Goal: Task Accomplishment & Management: Complete application form

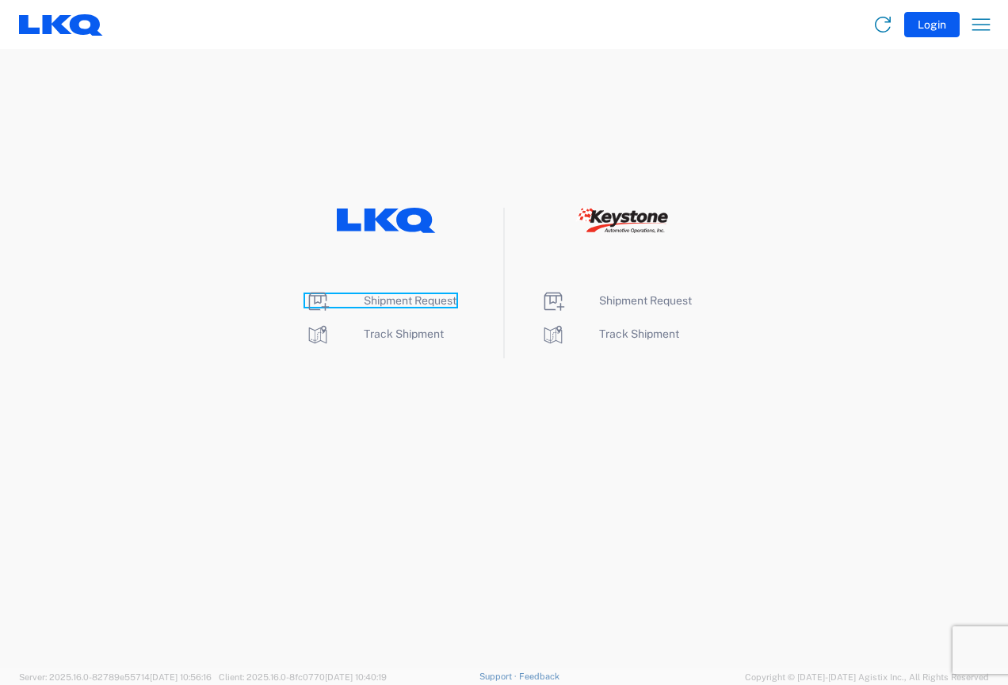
click at [411, 303] on span "Shipment Request" at bounding box center [410, 300] width 93 height 13
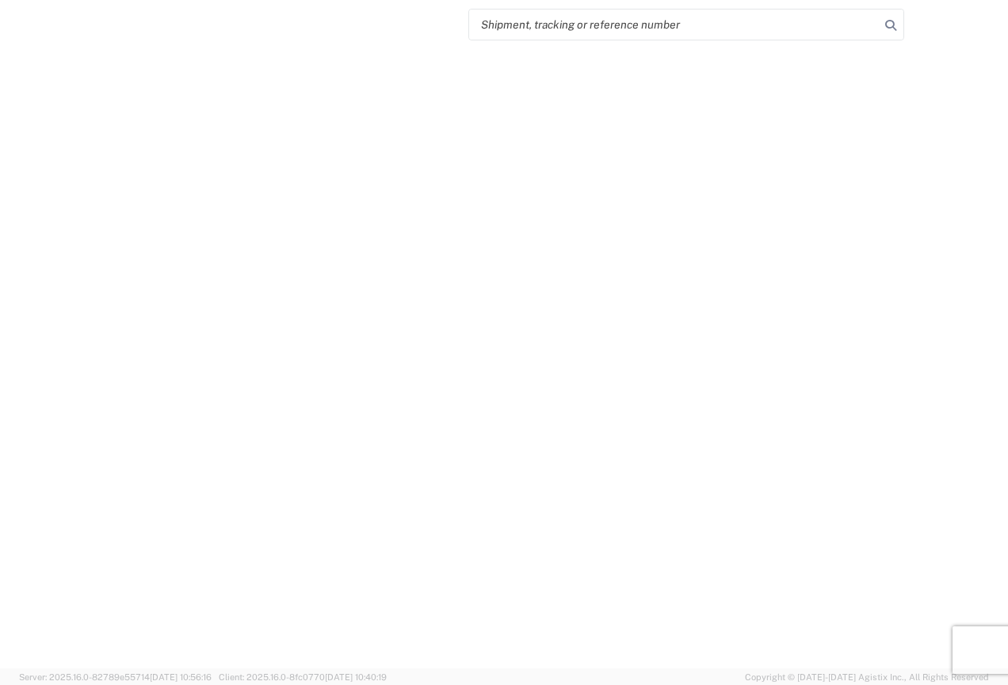
select select "FULL"
select select "LBS"
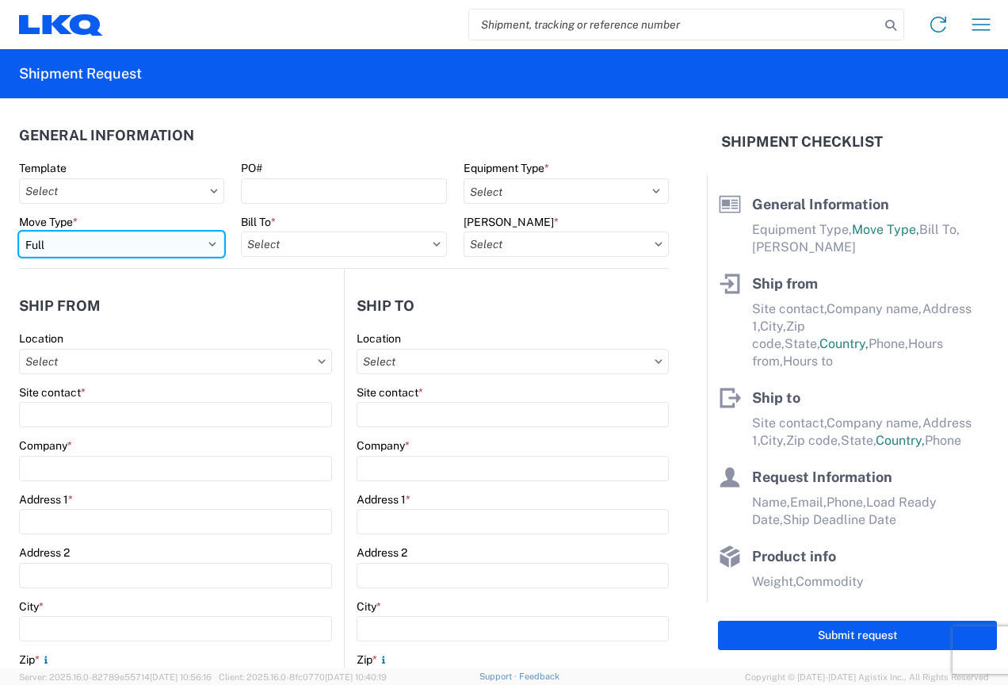
click at [127, 251] on select "Select Full Partial TL" at bounding box center [121, 243] width 205 height 25
select select "PARTIAL_TL"
click at [19, 231] on select "Select Full Partial TL" at bounding box center [121, 243] width 205 height 25
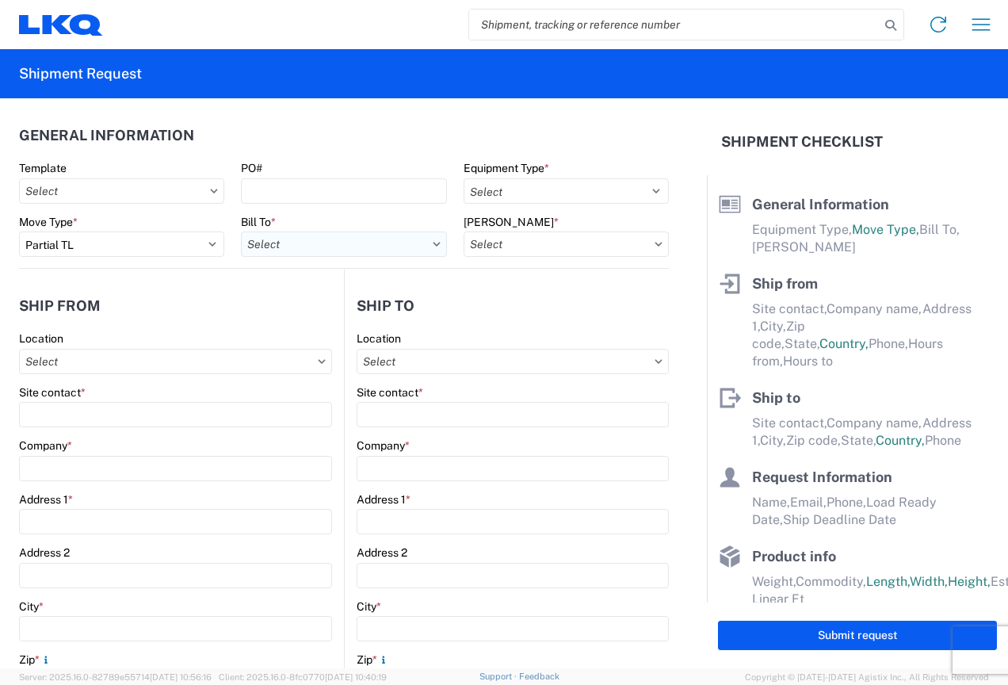
click at [296, 245] on input "Bill To *" at bounding box center [343, 243] width 205 height 25
type input "3370"
click at [323, 317] on div "3370 - [GEOGRAPHIC_DATA]" at bounding box center [379, 314] width 277 height 25
type input "3370 - [GEOGRAPHIC_DATA]"
click at [497, 238] on input "[PERSON_NAME] *" at bounding box center [566, 243] width 205 height 25
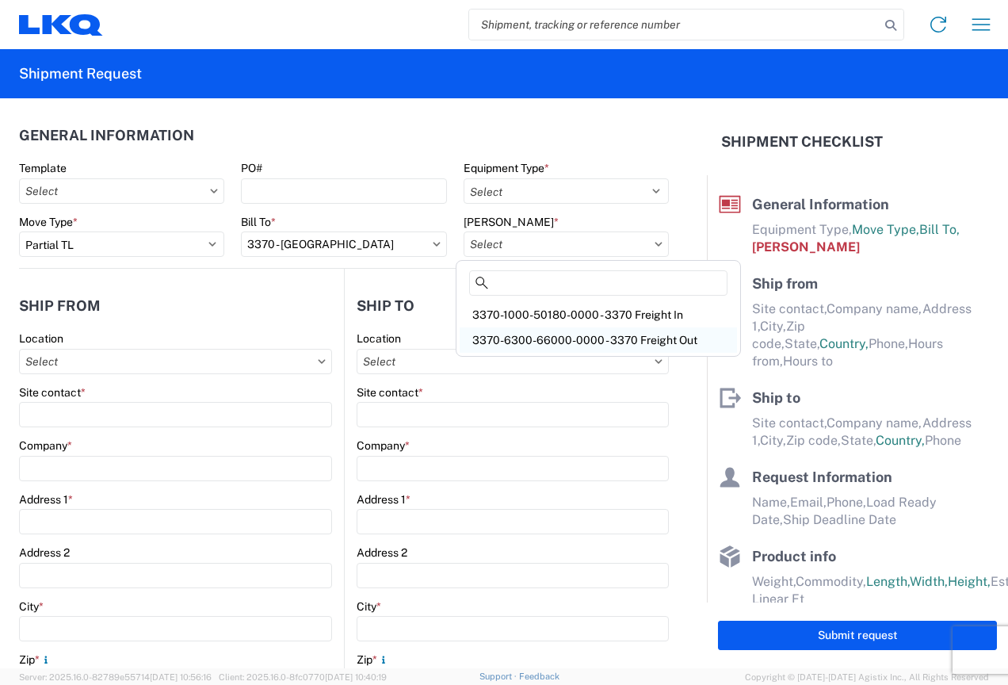
click at [536, 334] on div "3370-6300-66000-0000 - 3370 Freight Out" at bounding box center [598, 339] width 277 height 25
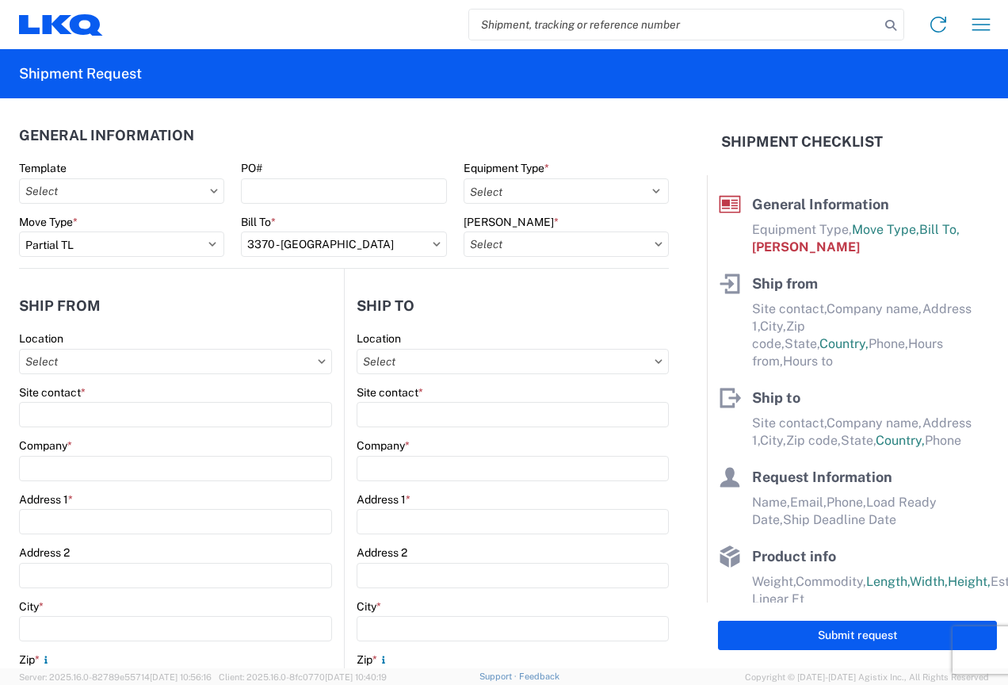
type input "3370-6300-66000-0000 - 3370 Freight Out"
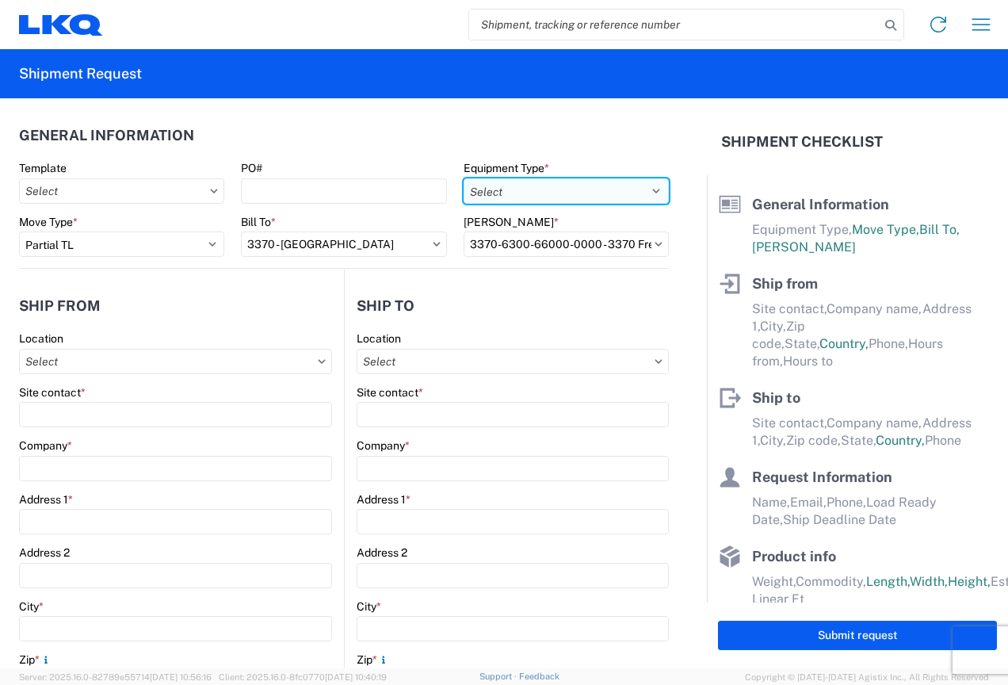
click at [567, 189] on select "Select 53’ Dry Van Flatbed Dropdeck (van) Lowboy (flatbed) Rail" at bounding box center [566, 190] width 205 height 25
select select "STDV"
click at [464, 178] on select "Select 53’ Dry Van Flatbed Dropdeck (van) Lowboy (flatbed) Rail" at bounding box center [566, 190] width 205 height 25
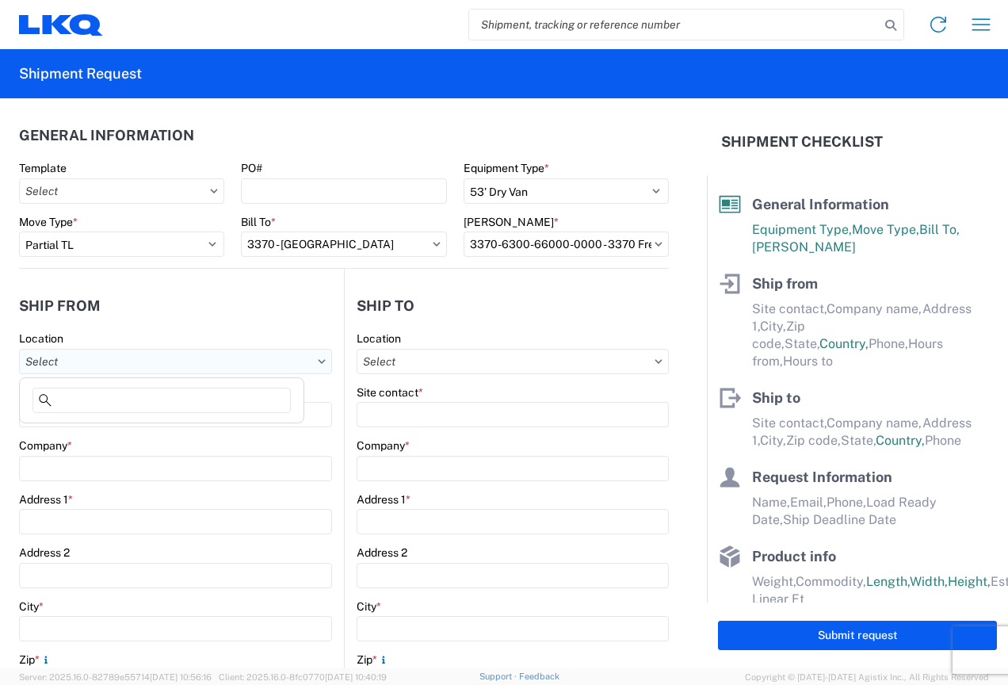
click at [83, 366] on input "Location" at bounding box center [175, 361] width 313 height 25
type input "3370"
click at [105, 430] on div "3370 - [GEOGRAPHIC_DATA]" at bounding box center [161, 431] width 277 height 25
type input "3370 - [GEOGRAPHIC_DATA]"
type input "FinishMaster [GEOGRAPHIC_DATA]"
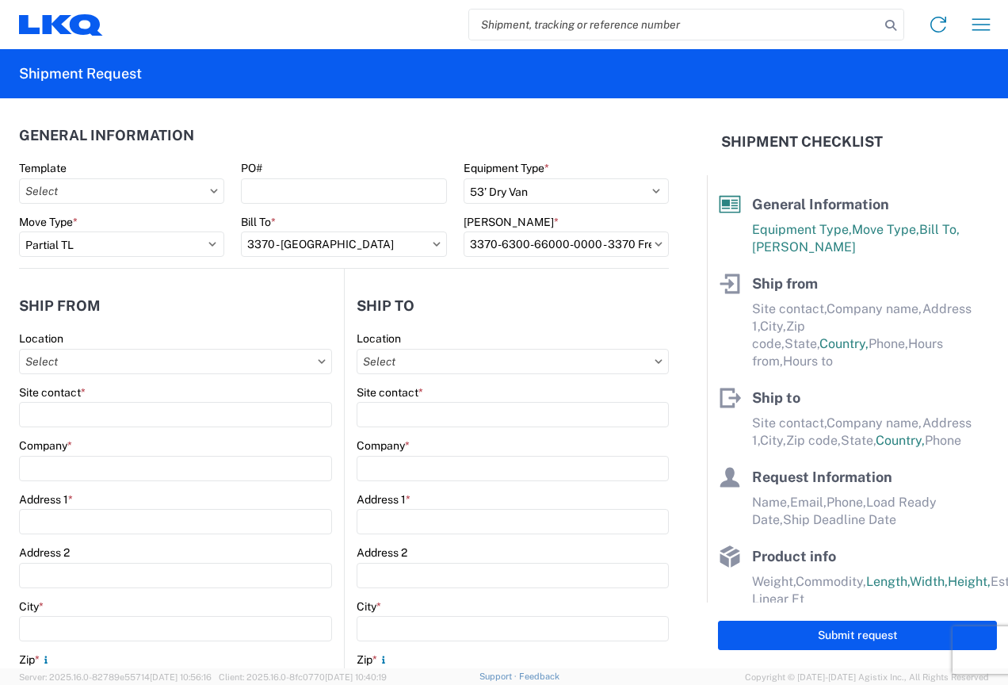
type input "[STREET_ADDRESS]"
type input "[GEOGRAPHIC_DATA]"
type input "49512"
select select "MI"
select select "US"
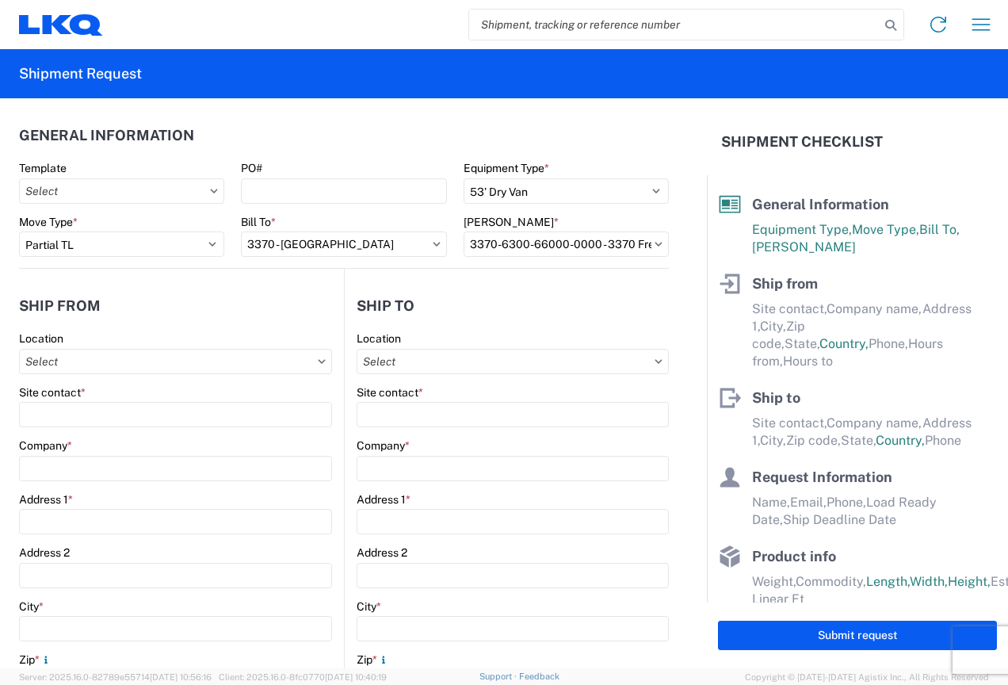
type input "[PHONE_NUMBER]"
type input "08:00"
type input "02:00"
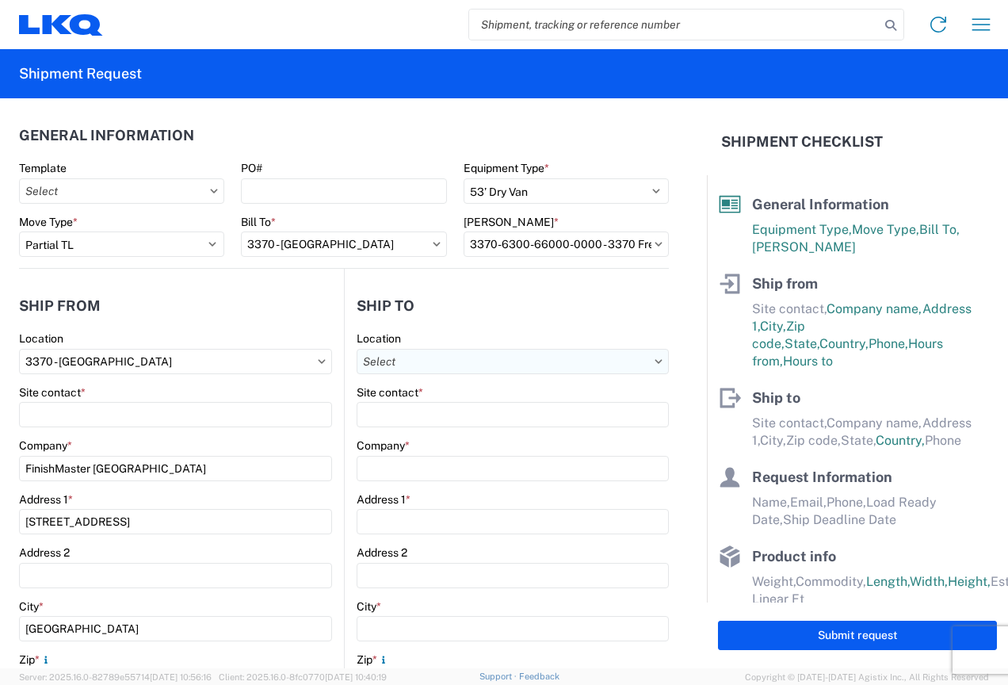
click at [415, 362] on input "Location" at bounding box center [513, 361] width 312 height 25
type input "3072"
click at [429, 430] on div "3072 - [GEOGRAPHIC_DATA] IN (072)" at bounding box center [493, 431] width 277 height 25
type input "3072 - [GEOGRAPHIC_DATA] IN (072)"
type input "LKQ Corporation"
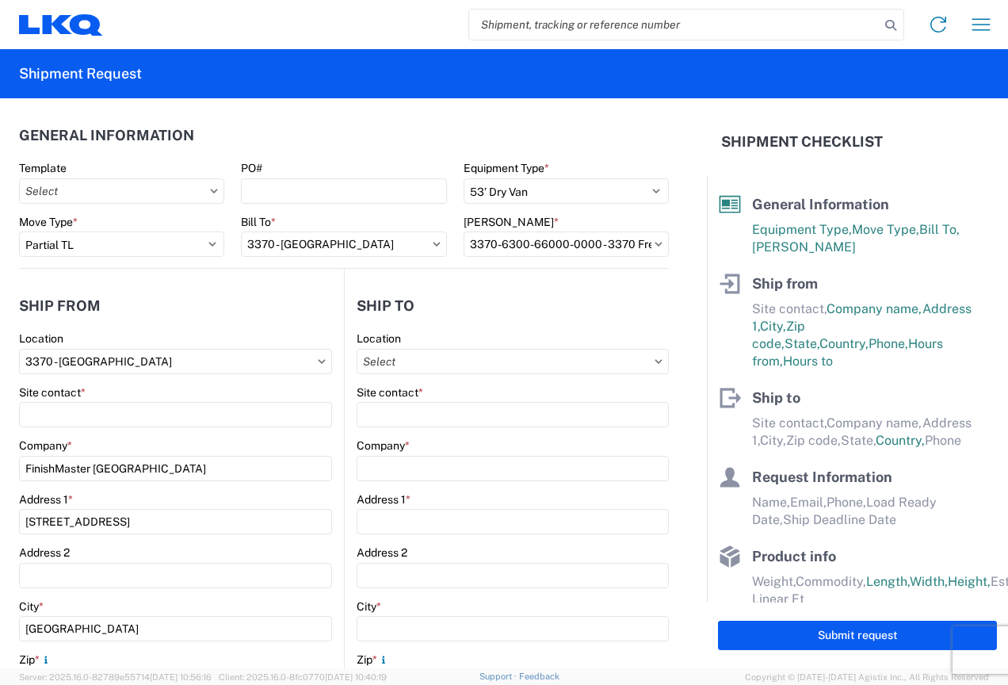
type input "[STREET_ADDRESS]"
type input "Plainfield"
type input "46168"
select select "US"
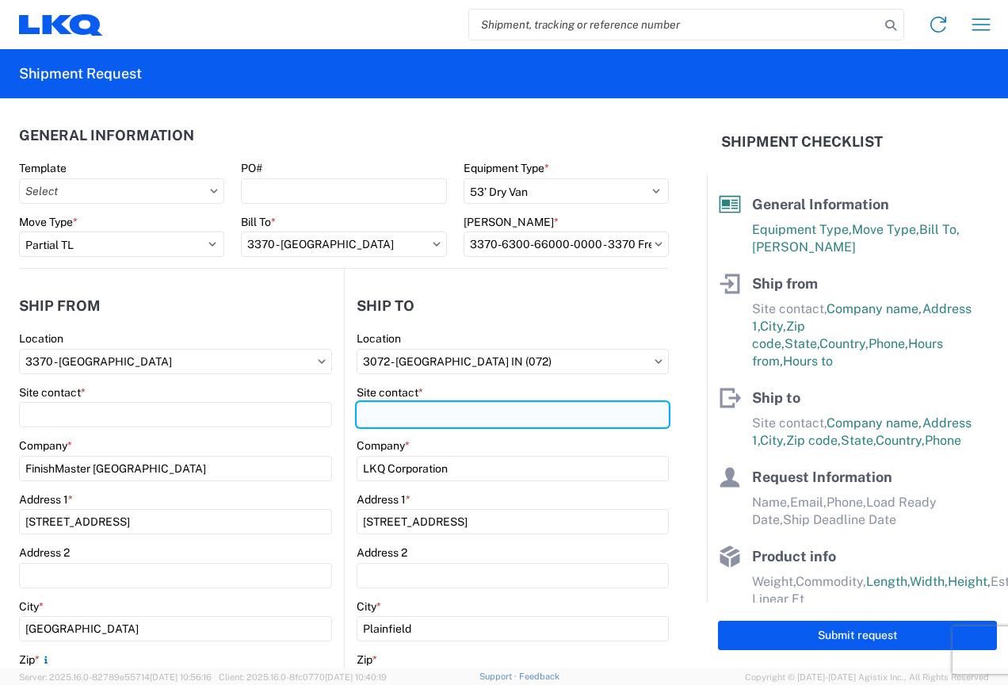
click at [332, 416] on input "Site contact *" at bounding box center [175, 414] width 313 height 25
type input "On Site Manager"
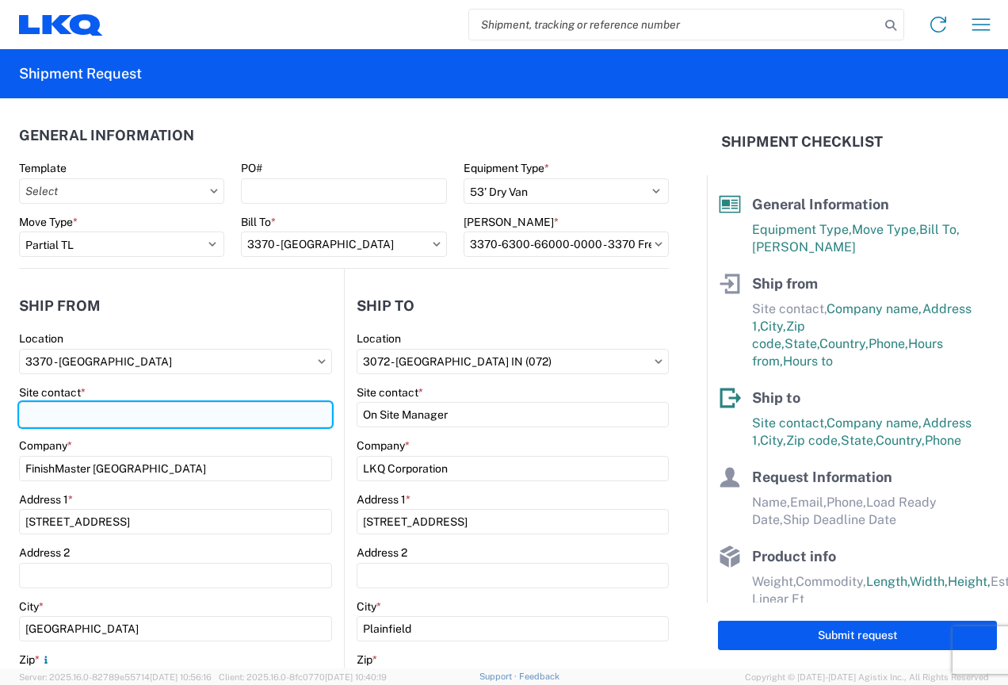
click at [70, 405] on input "Site contact *" at bounding box center [175, 414] width 313 height 25
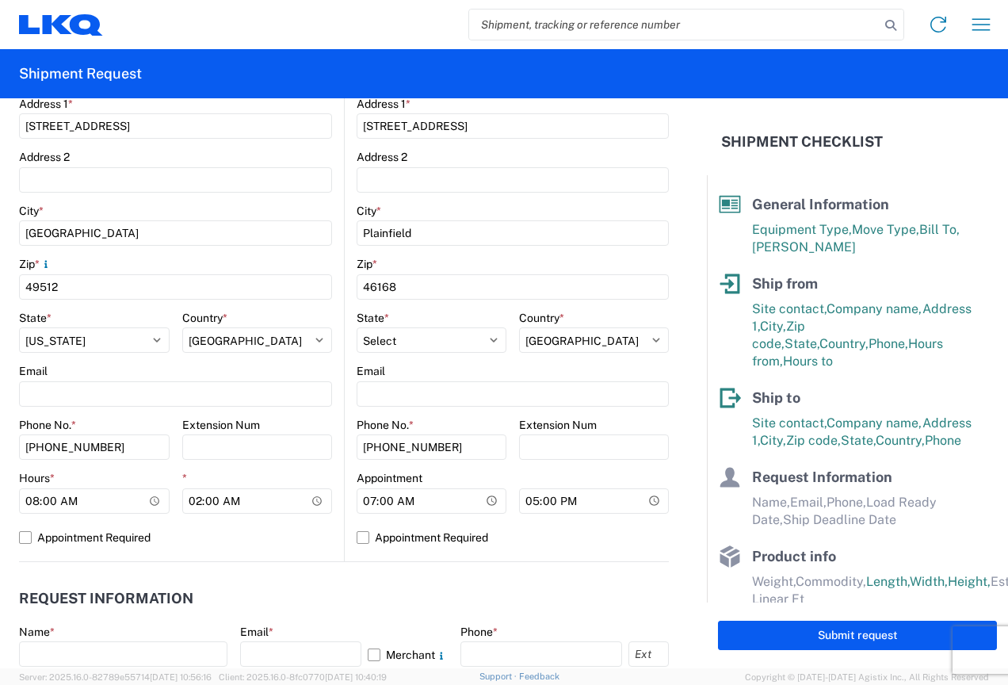
scroll to position [396, 0]
type input "[PERSON_NAME]"
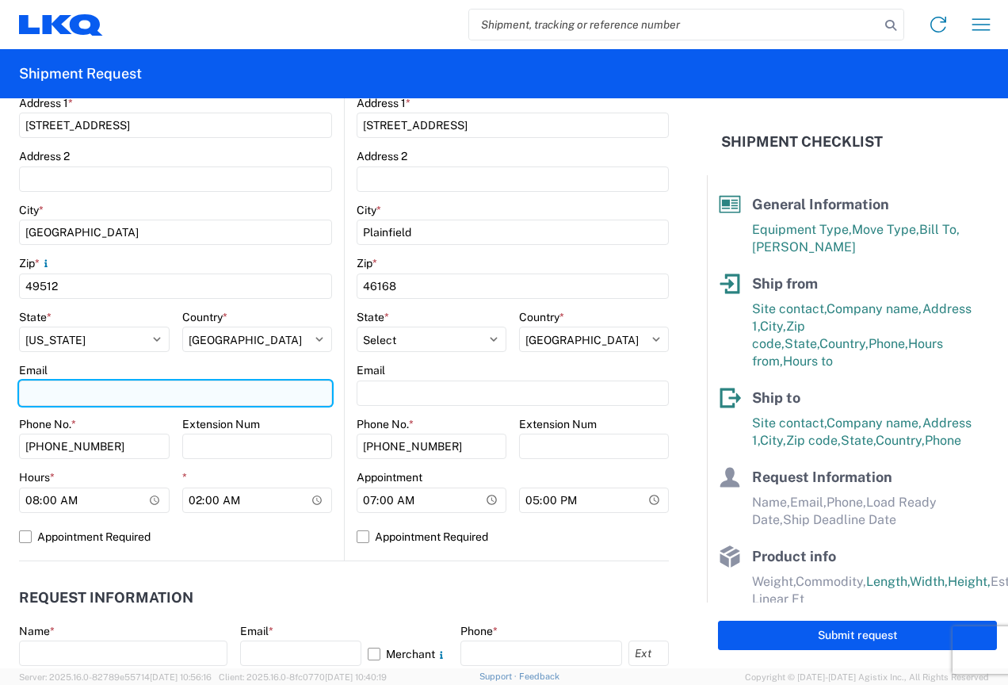
click at [70, 389] on input "Email" at bounding box center [175, 393] width 313 height 25
type input "[EMAIL_ADDRESS][DOMAIN_NAME]"
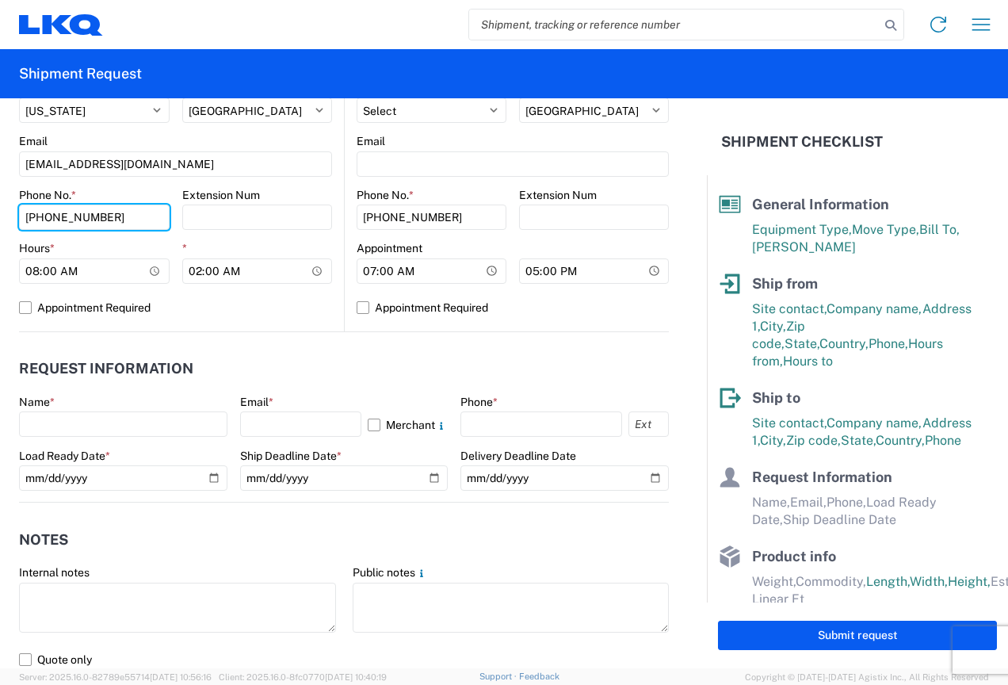
scroll to position [634, 0]
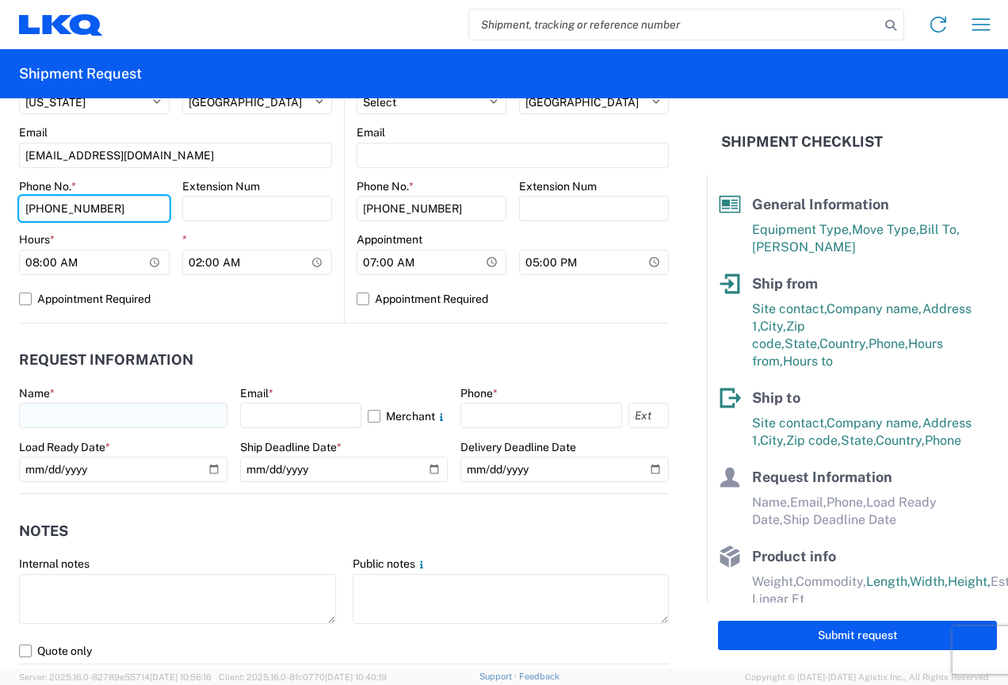
type input "[PHONE_NUMBER]"
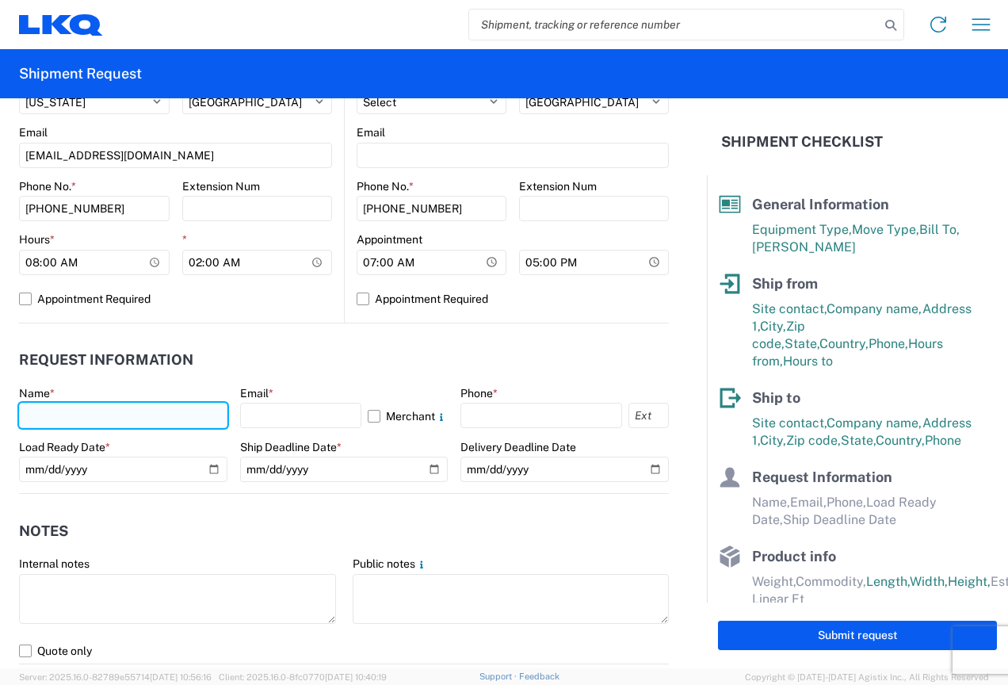
click at [117, 416] on input "text" at bounding box center [123, 415] width 208 height 25
type input "[PERSON_NAME]"
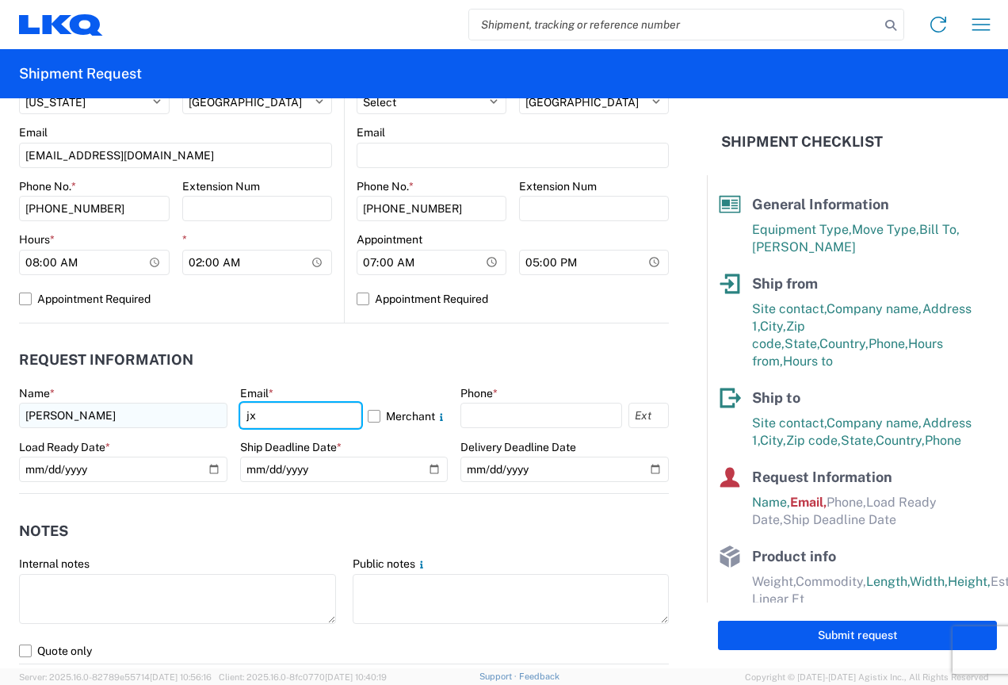
type input "[EMAIL_ADDRESS][DOMAIN_NAME]"
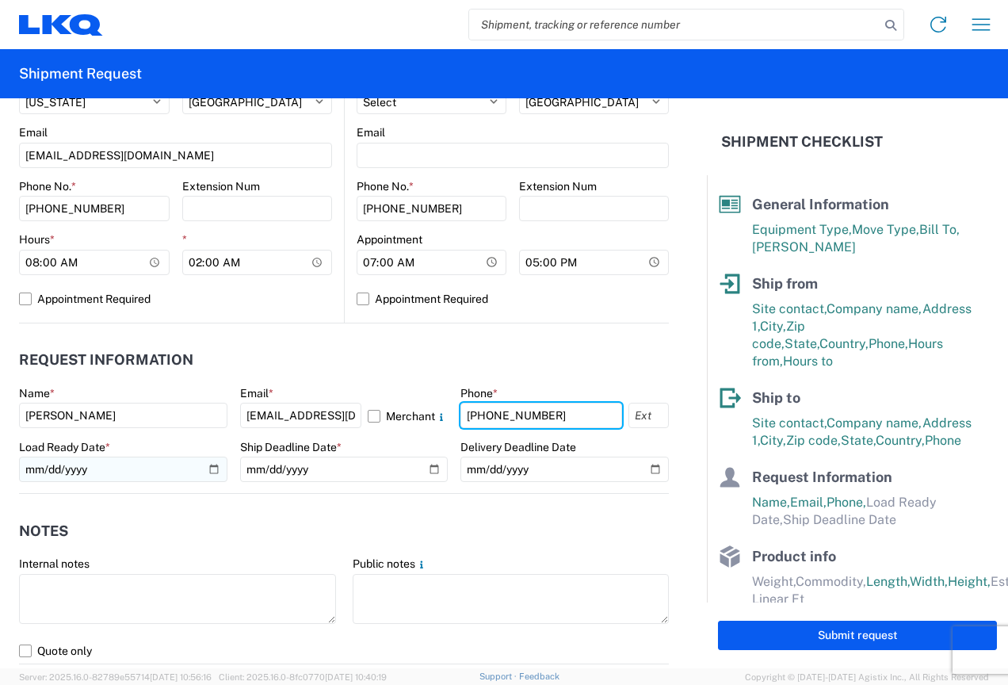
type input "[PHONE_NUMBER]"
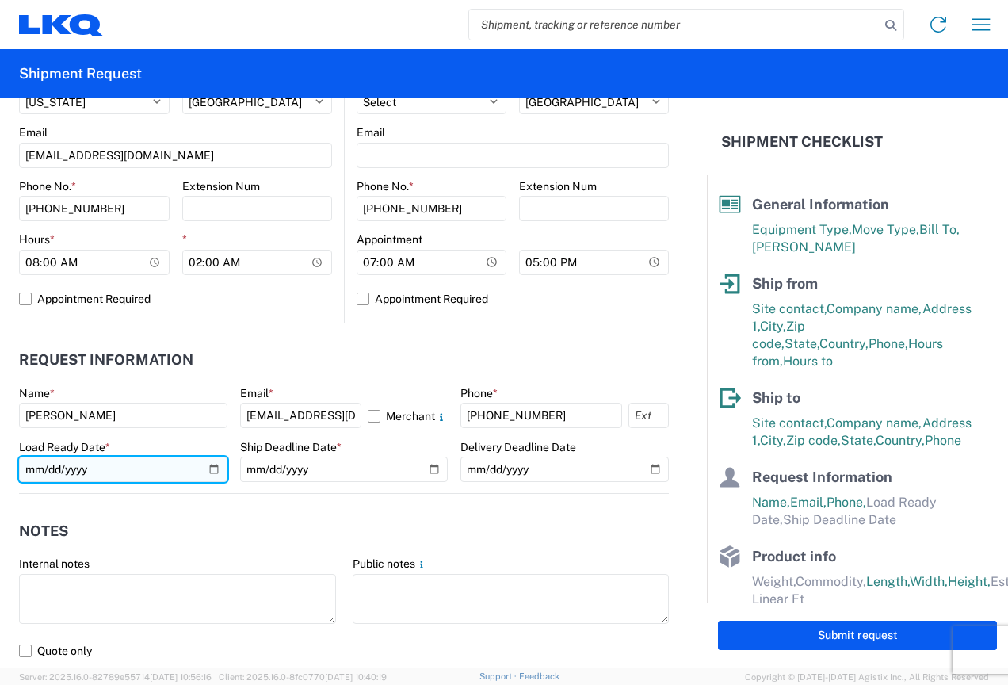
click at [207, 469] on input "date" at bounding box center [123, 469] width 208 height 25
type input "[DATE]"
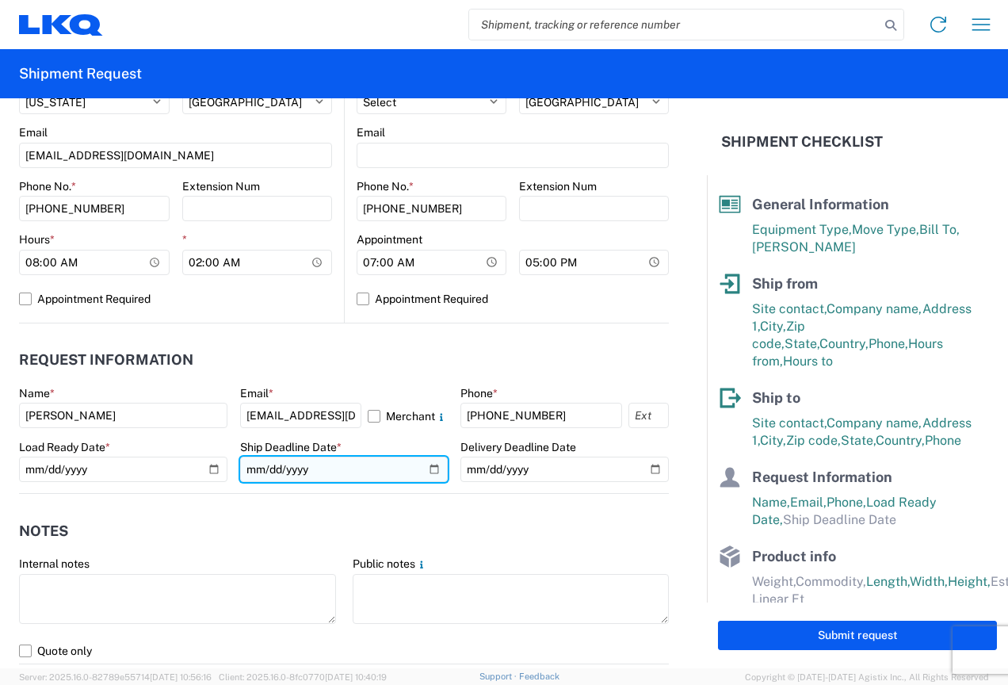
click at [429, 462] on input "date" at bounding box center [344, 469] width 208 height 25
type input "[DATE]"
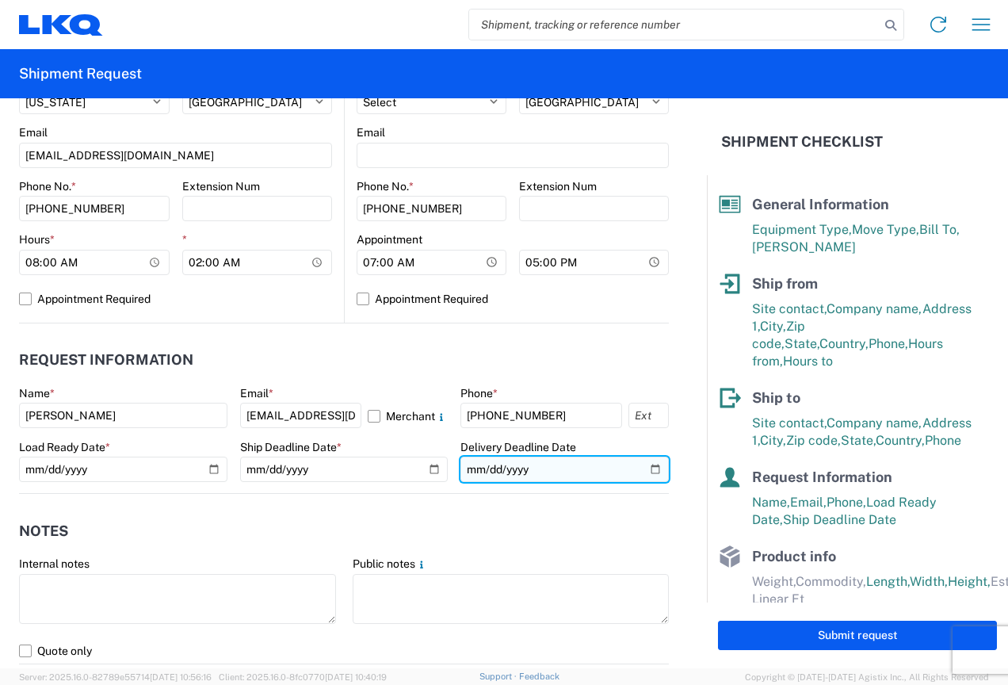
click at [644, 469] on input "date" at bounding box center [565, 469] width 208 height 25
type input "[DATE]"
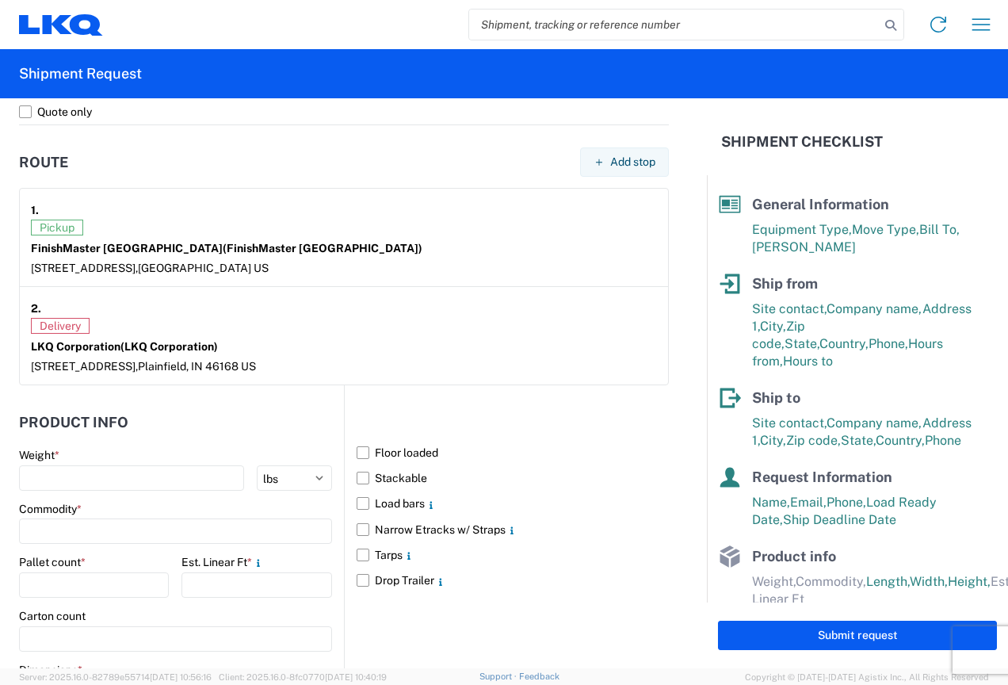
scroll to position [1189, 0]
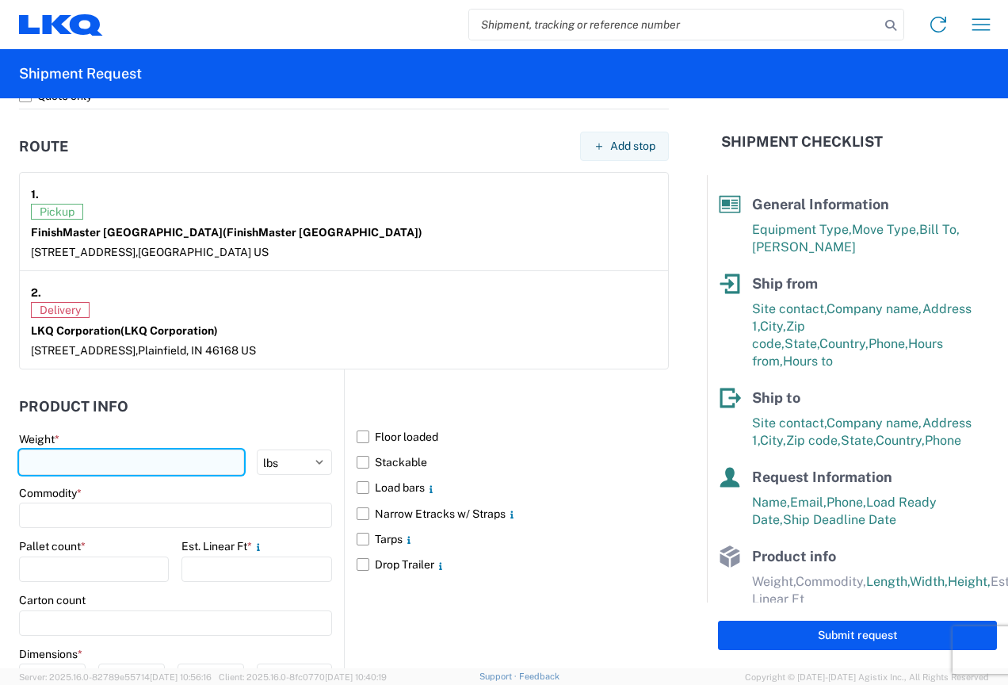
click at [78, 468] on input "number" at bounding box center [131, 462] width 225 height 25
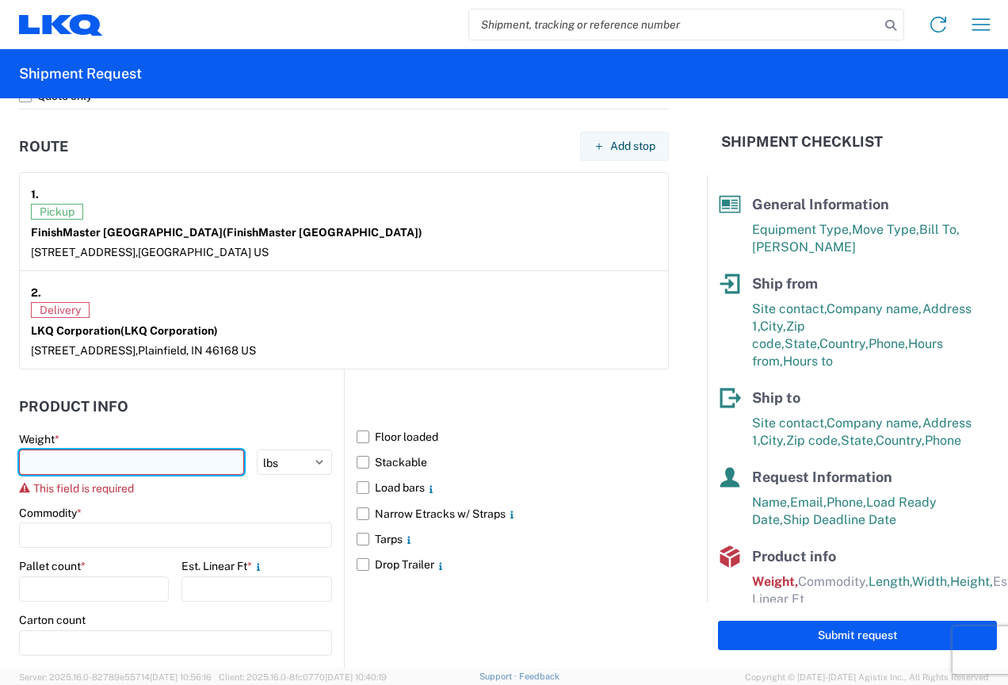
click at [44, 454] on input "number" at bounding box center [131, 462] width 225 height 25
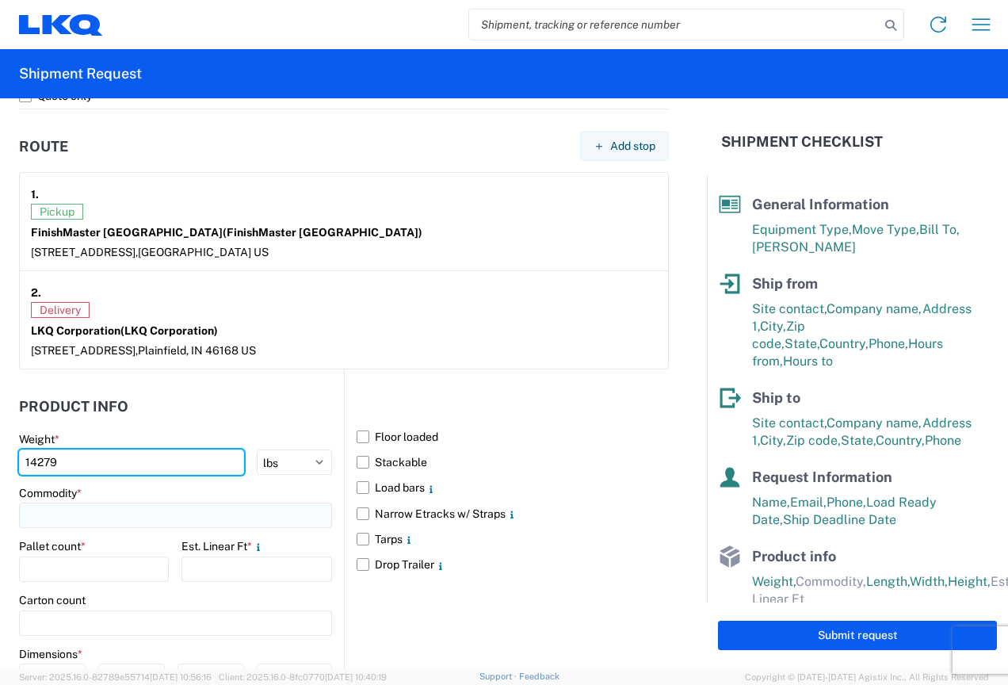
type input "14279"
click at [148, 511] on input at bounding box center [175, 515] width 313 height 25
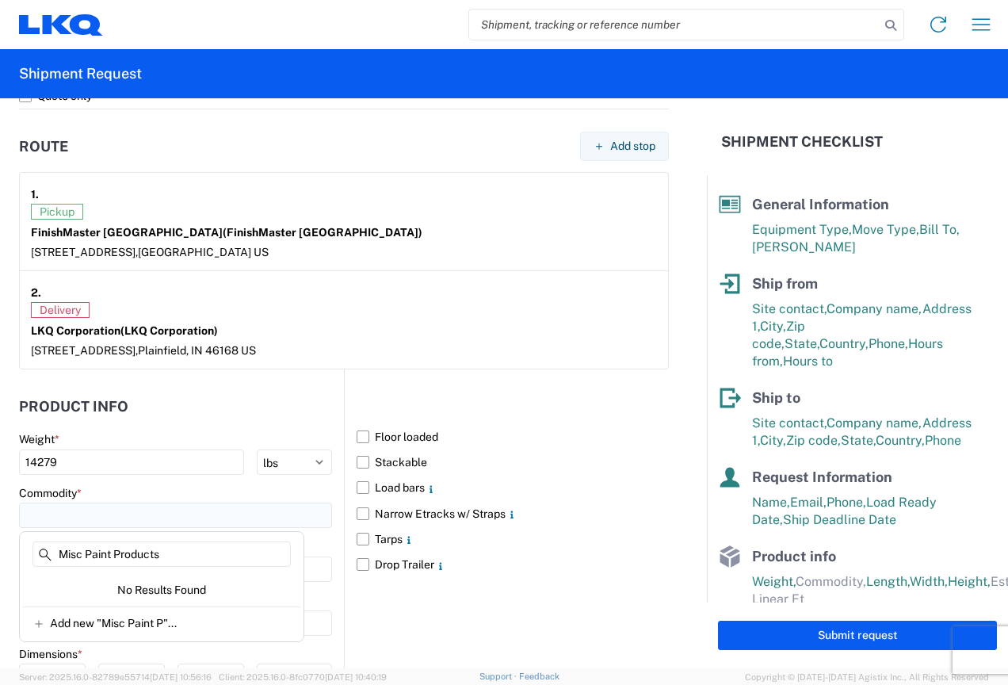
type input "Misc Paint Products"
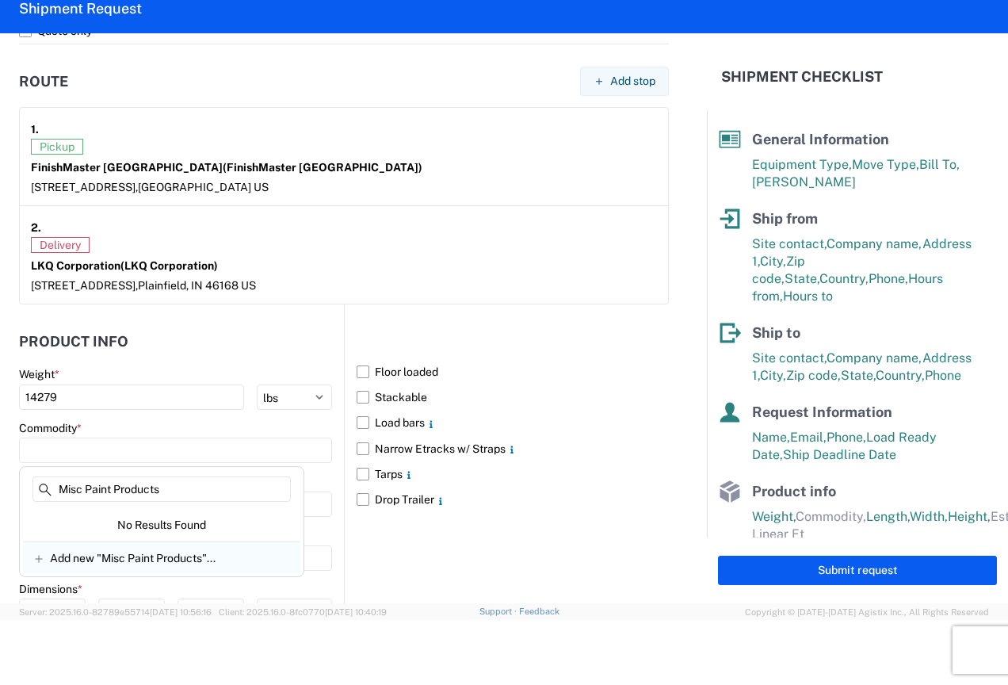
click at [139, 565] on div "Add new "Misc Paint Products"..." at bounding box center [161, 557] width 277 height 32
type input "Misc Paint Products"
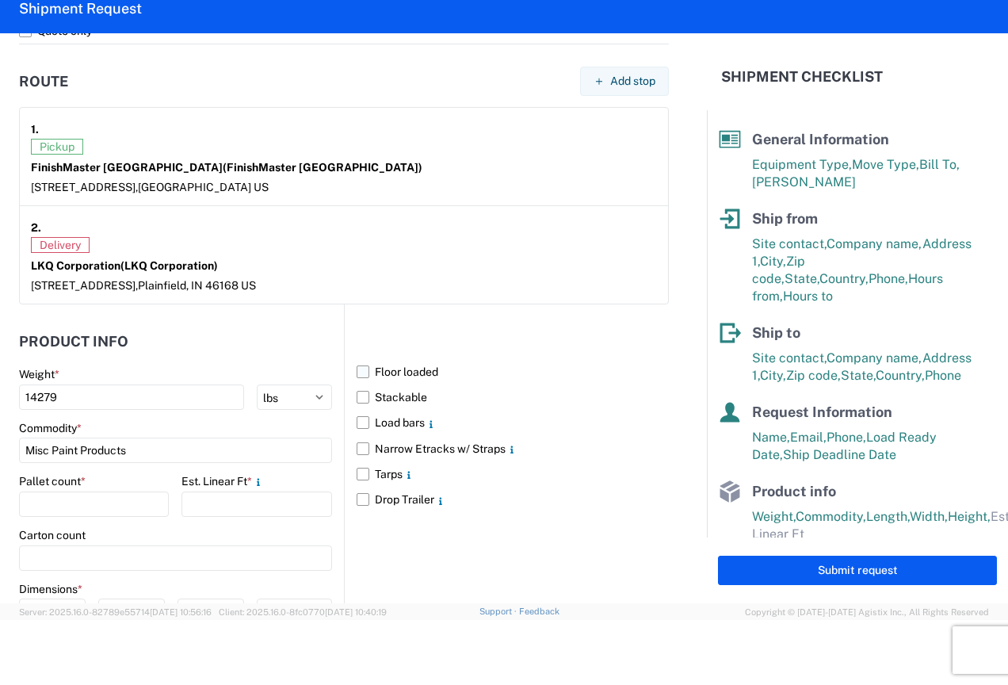
click at [357, 372] on label "Floor loaded" at bounding box center [513, 371] width 312 height 25
click at [0, 0] on input "Floor loaded" at bounding box center [0, 0] width 0 height 0
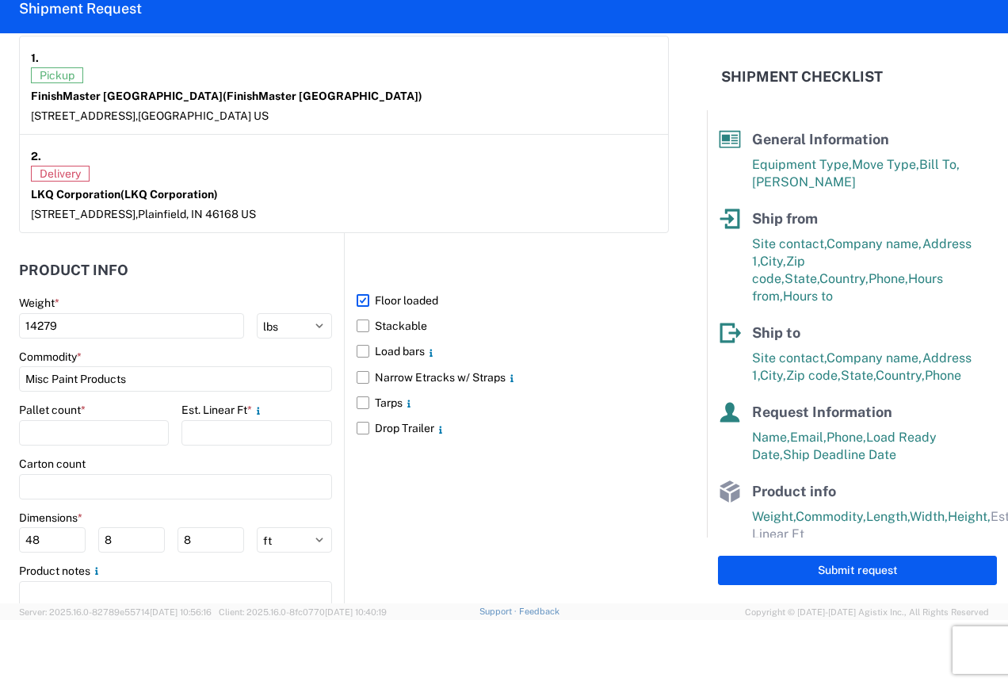
scroll to position [1332, 0]
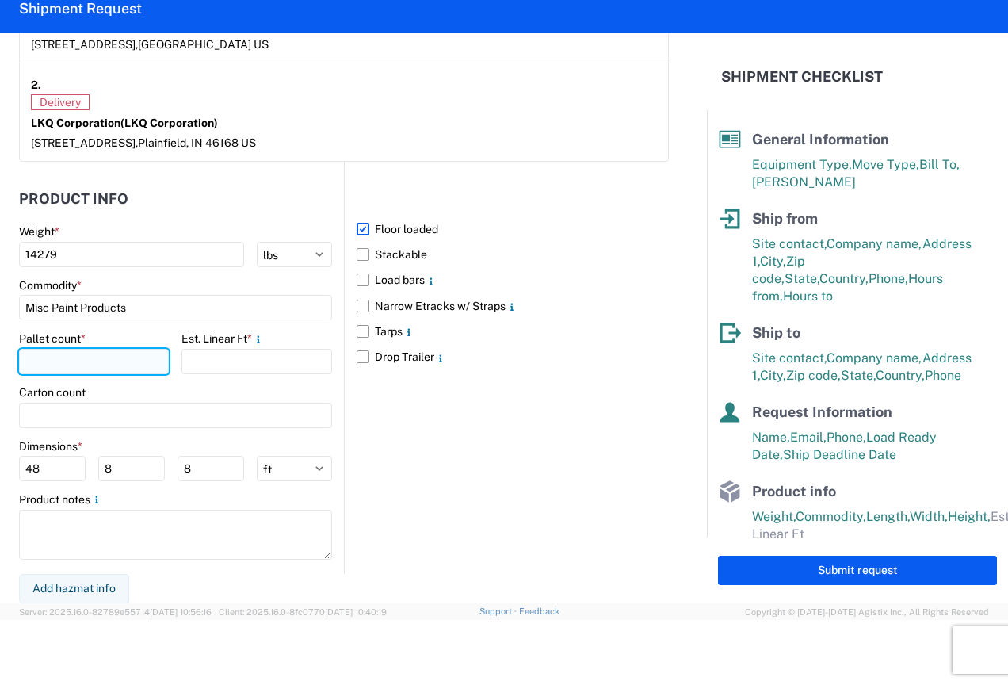
click at [49, 358] on input "number" at bounding box center [94, 361] width 150 height 25
type input "11"
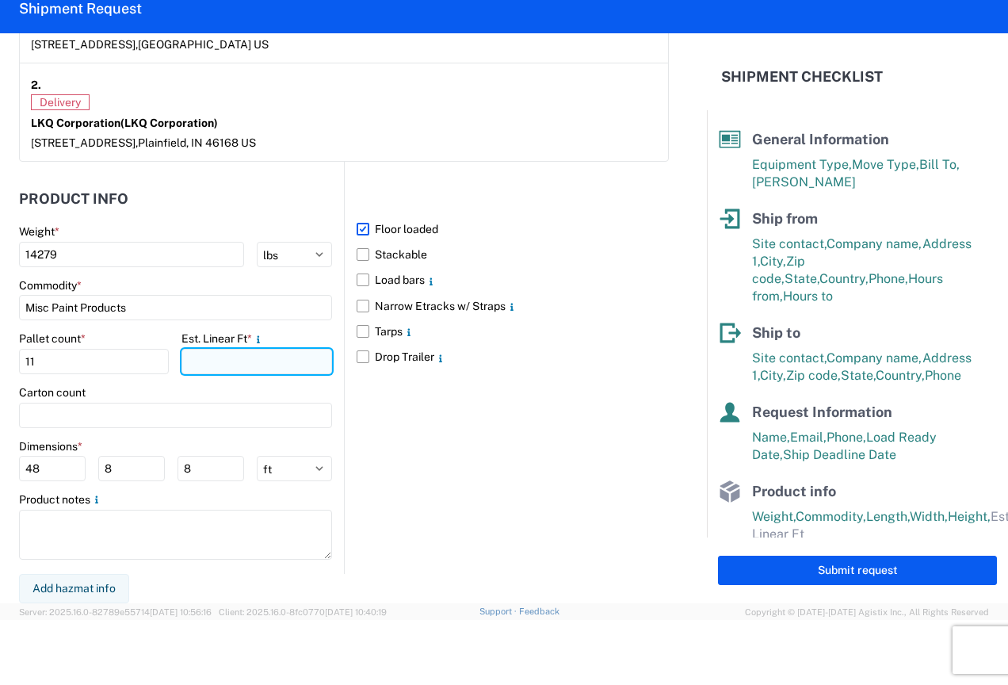
click at [236, 352] on input "number" at bounding box center [257, 361] width 150 height 25
type input "24"
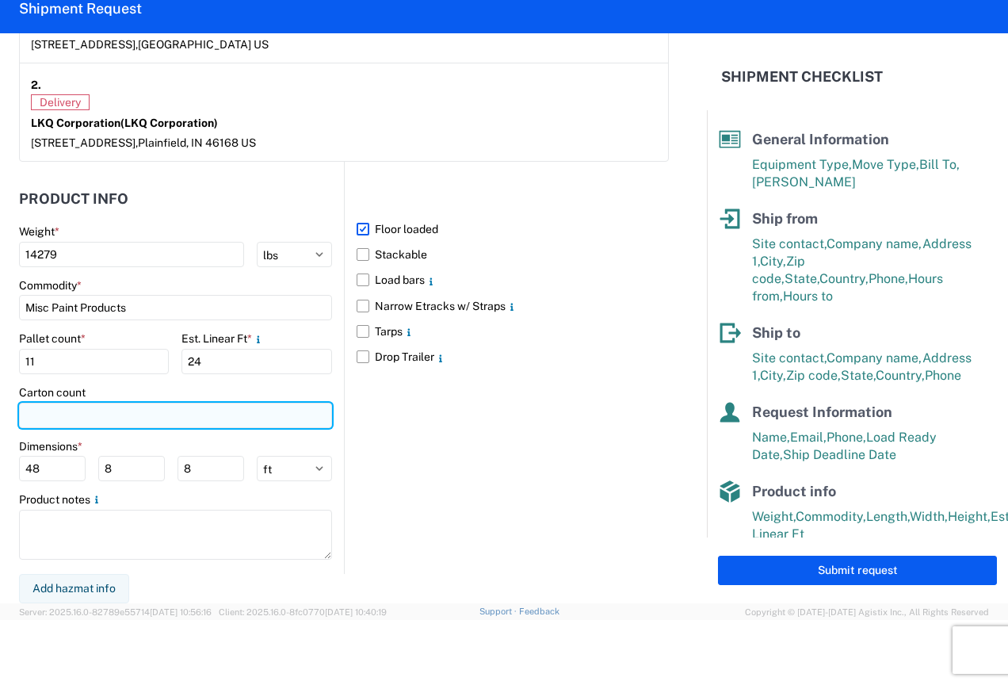
click at [56, 415] on input "number" at bounding box center [175, 415] width 313 height 25
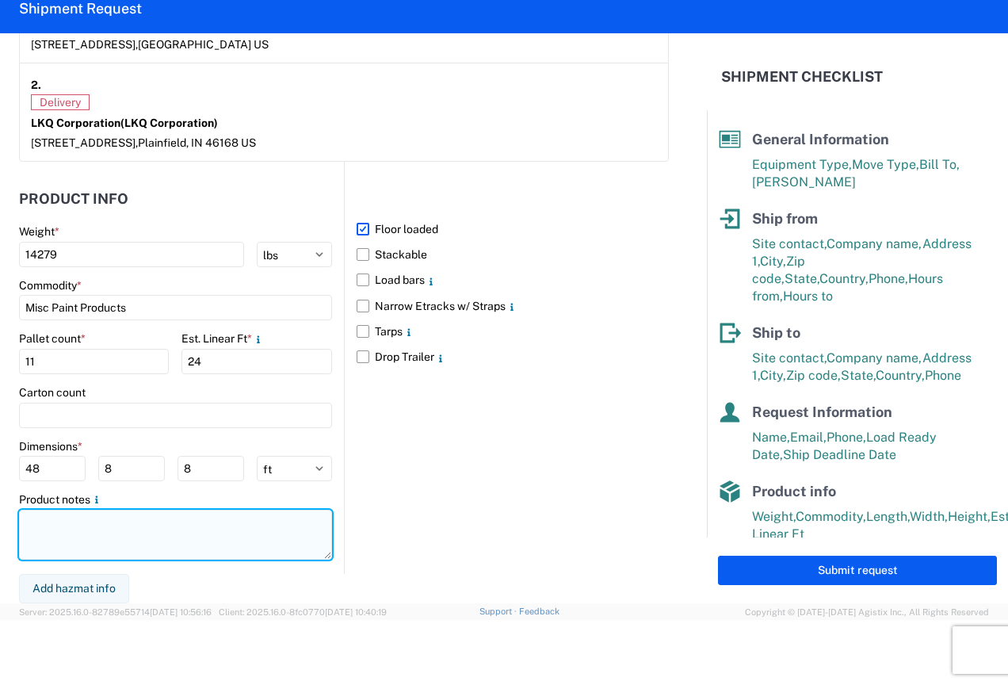
click at [54, 534] on textarea at bounding box center [175, 535] width 313 height 50
type textarea "Hazmat Inclued"
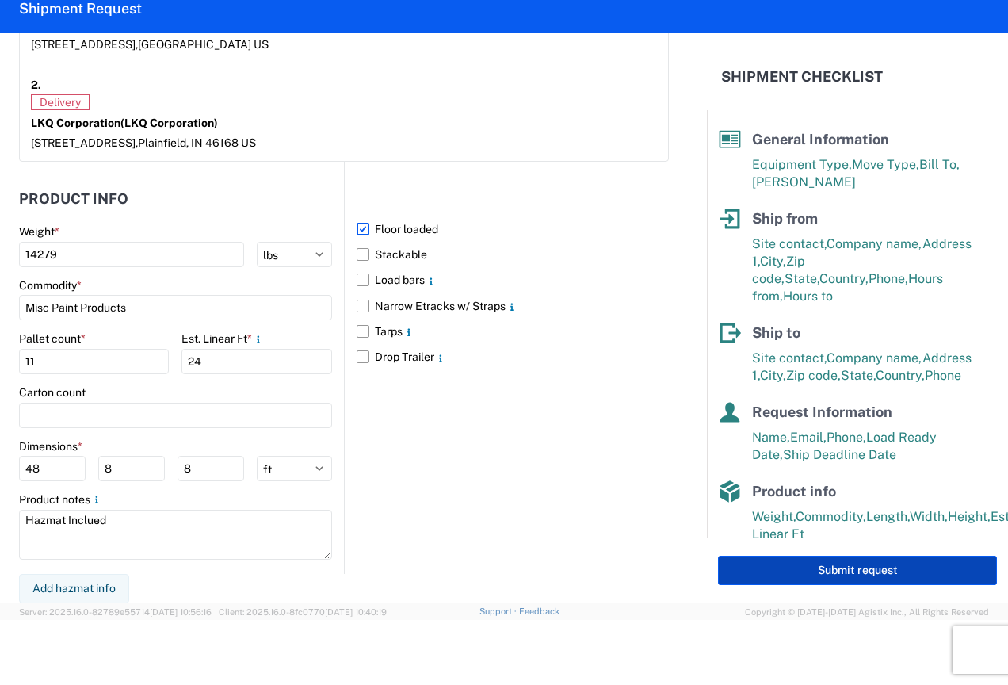
click at [889, 563] on button "Submit request" at bounding box center [857, 570] width 279 height 29
select select "US"
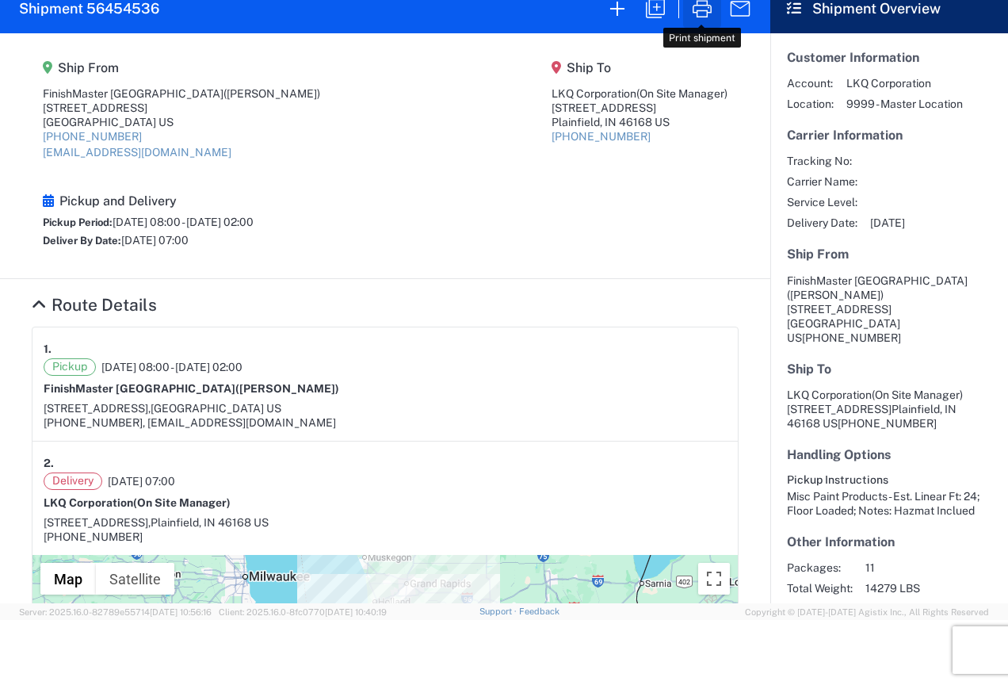
click at [694, 11] on icon "button" at bounding box center [702, 8] width 25 height 25
